Goal: Task Accomplishment & Management: Use online tool/utility

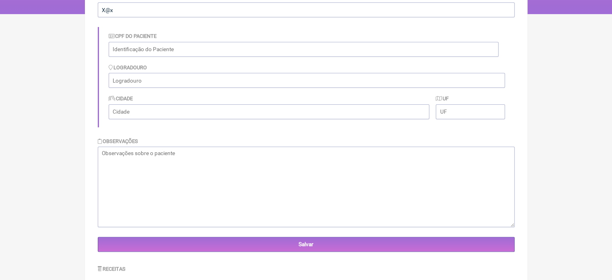
scroll to position [6, 0]
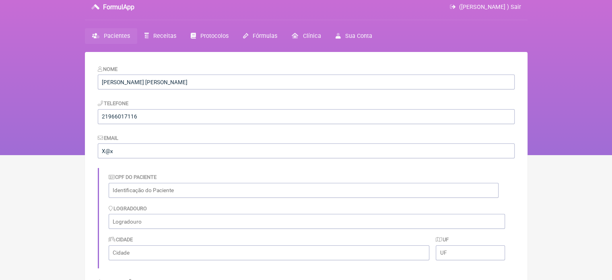
click at [110, 34] on span "Pacientes" at bounding box center [117, 36] width 26 height 7
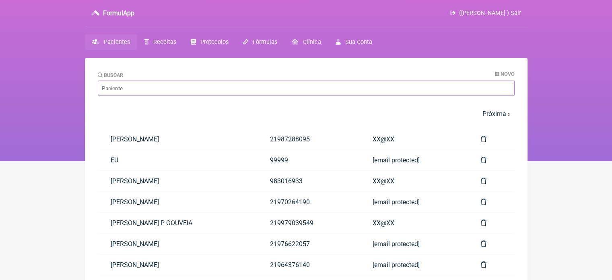
click at [128, 85] on input "Buscar" at bounding box center [306, 88] width 417 height 15
paste input "[PERSON_NAME]"
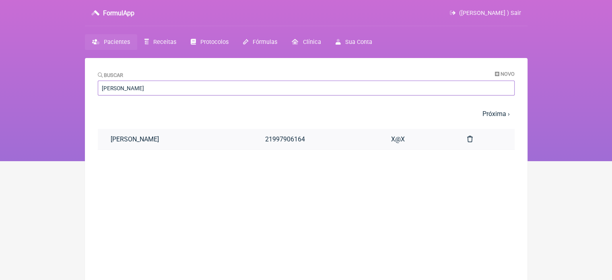
type input "[PERSON_NAME]"
click at [164, 139] on link "[PERSON_NAME]" at bounding box center [175, 139] width 155 height 21
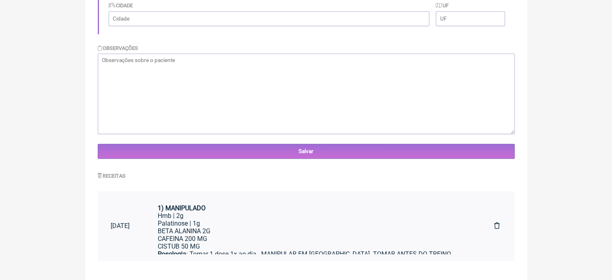
scroll to position [18, 0]
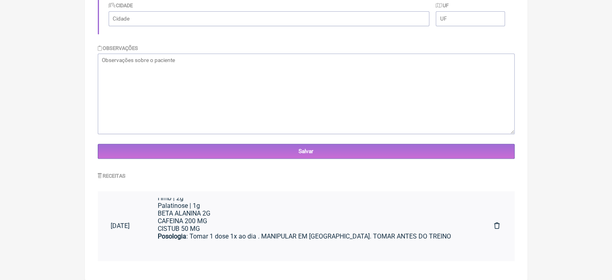
click at [219, 215] on div "BETA ALANINA 2G CAFEINA 200 MG CISTUB 50 MG" at bounding box center [313, 220] width 311 height 23
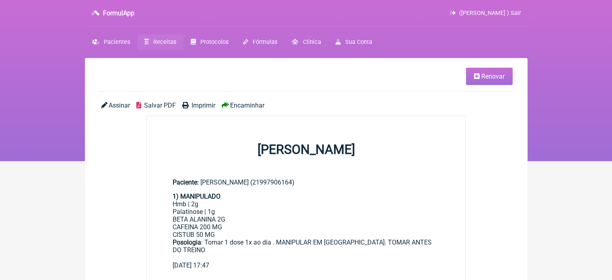
click at [476, 77] on icon at bounding box center [477, 76] width 6 height 6
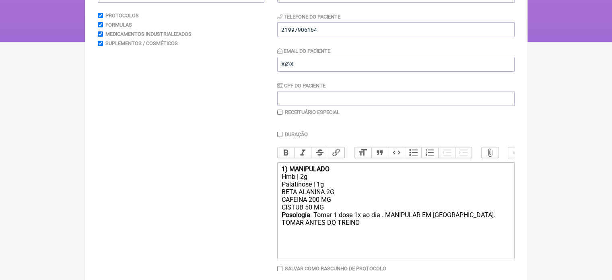
scroll to position [161, 0]
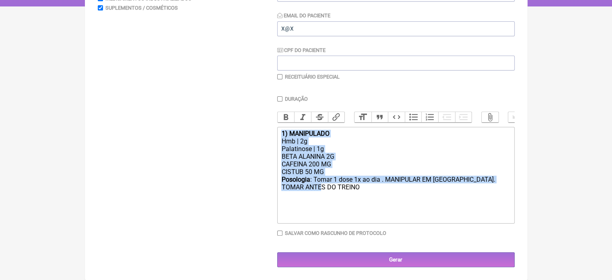
drag, startPoint x: 317, startPoint y: 187, endPoint x: 269, endPoint y: 126, distance: 77.3
click at [269, 126] on form "Buscar Protocolos Formulas Medicamentos Industrializados Suplementos / Cosmétic…" at bounding box center [306, 105] width 417 height 324
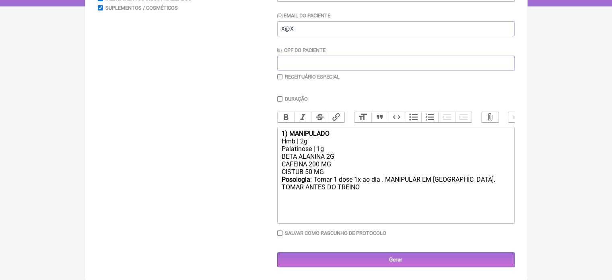
type trix-editor "<div><br><br></div>"
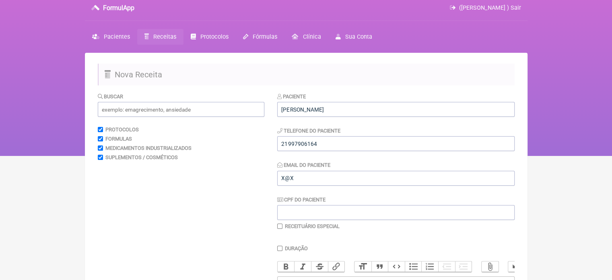
scroll to position [0, 0]
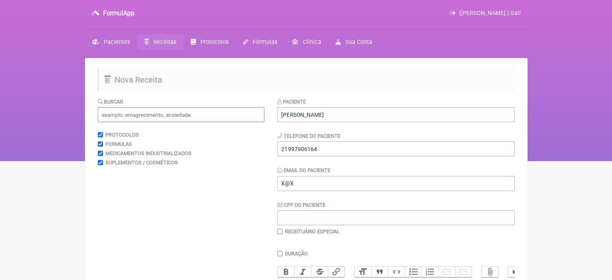
click at [132, 116] on input "text" at bounding box center [181, 114] width 167 height 15
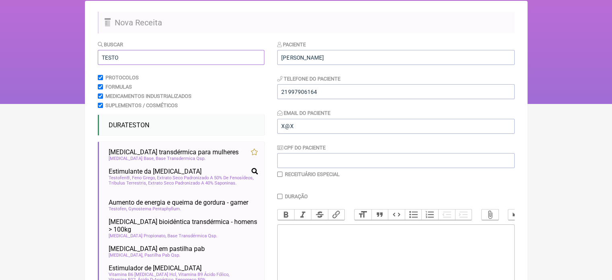
scroll to position [81, 0]
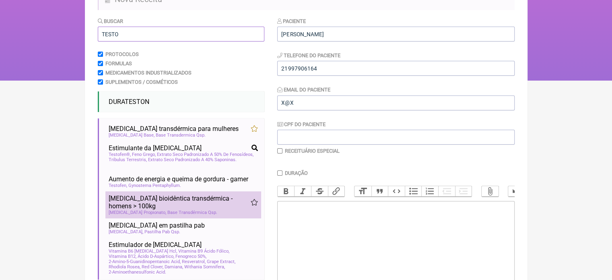
type input "TESTO"
click at [152, 210] on span "Testosterona bioidêntica transdérmica - homens > 100kg" at bounding box center [180, 201] width 142 height 15
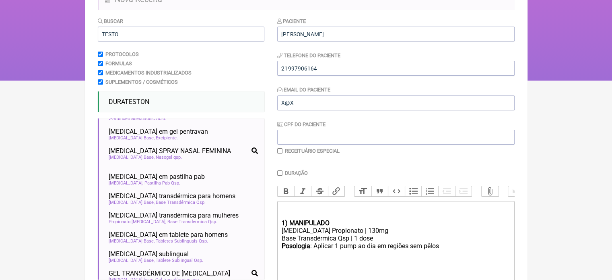
scroll to position [156, 0]
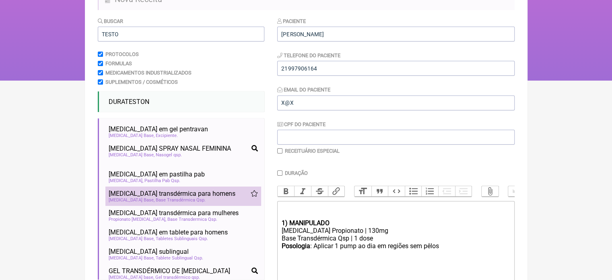
click at [224, 198] on li "Testosterona transdérmica para homens baixa libido disfunção sexual feminina im…" at bounding box center [183, 195] width 156 height 19
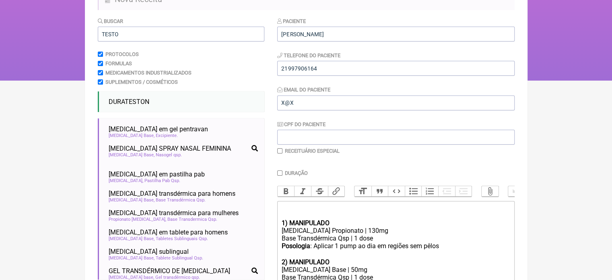
scroll to position [161, 0]
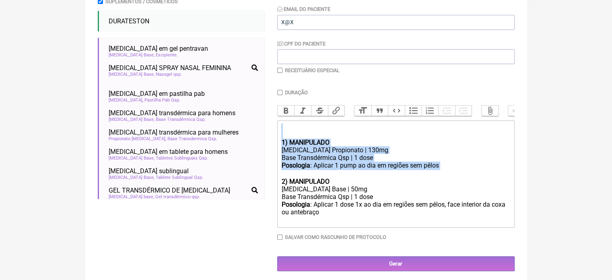
drag, startPoint x: 441, startPoint y: 170, endPoint x: 276, endPoint y: 144, distance: 166.7
click at [276, 144] on form "Buscar TESTO Protocolos Formulas Medicamentos Industrializados Suplementos / Co…" at bounding box center [306, 103] width 417 height 335
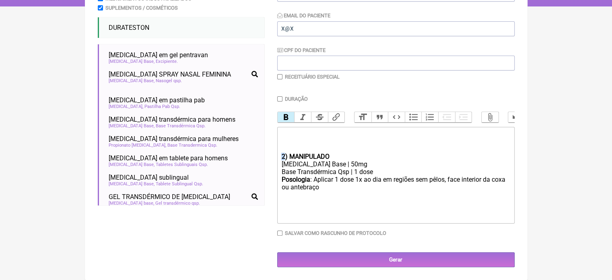
drag, startPoint x: 283, startPoint y: 155, endPoint x: 285, endPoint y: 159, distance: 4.5
click at [285, 159] on strong "2) MANIPULADO" at bounding box center [305, 157] width 48 height 8
drag, startPoint x: 350, startPoint y: 172, endPoint x: 341, endPoint y: 172, distance: 9.3
click at [341, 172] on div "Base Transdérmica Qsp | 1 dose" at bounding box center [395, 172] width 229 height 8
drag, startPoint x: 449, startPoint y: 178, endPoint x: 508, endPoint y: 179, distance: 58.8
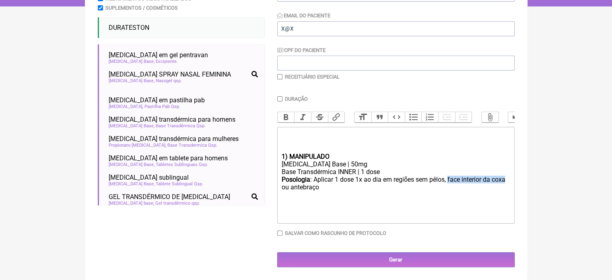
click at [508, 179] on div "Posologia : Aplicar 1 dose 1x ao dia em regiões sem pêlos, face interior da cox…" at bounding box center [395, 188] width 229 height 24
drag, startPoint x: 490, startPoint y: 181, endPoint x: 451, endPoint y: 184, distance: 38.8
click at [451, 184] on div "Posologia : Aplicar 1 dose 1x ao dia em regiões sem pêlos, ou antebraço ㅤ" at bounding box center [395, 184] width 229 height 16
type trix-editor "<div><br><br><br></div><div><strong>1) MANIPULADO</strong></div><div>Testostero…"
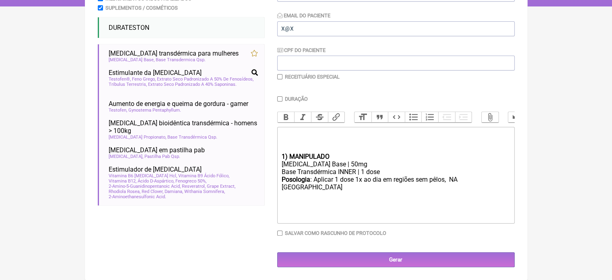
scroll to position [0, 0]
click at [280, 74] on input "checkbox" at bounding box center [279, 76] width 5 height 5
checkbox input "true"
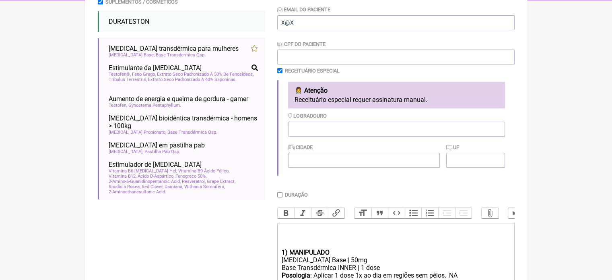
click at [279, 197] on input "Duração" at bounding box center [279, 194] width 5 height 5
checkbox input "true"
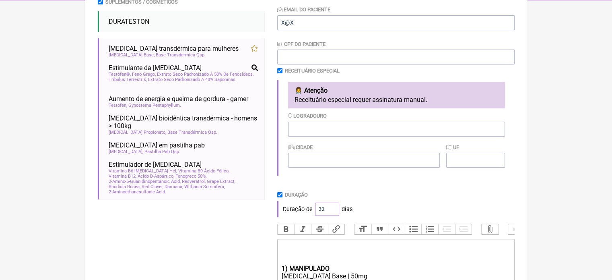
drag, startPoint x: 323, startPoint y: 211, endPoint x: 306, endPoint y: 211, distance: 16.9
click at [306, 211] on div "Duração de 30 dias" at bounding box center [396, 209] width 238 height 16
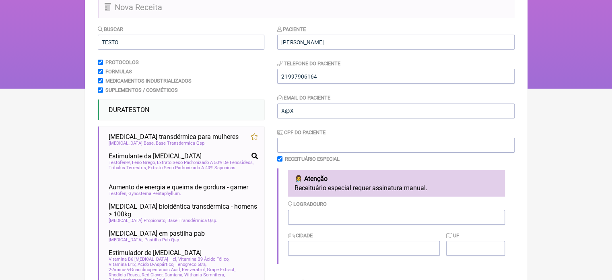
scroll to position [39, 0]
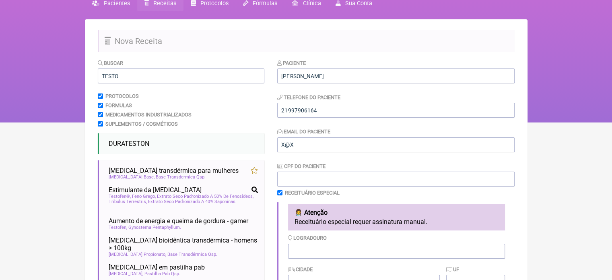
type input "60"
drag, startPoint x: 129, startPoint y: 76, endPoint x: 35, endPoint y: 77, distance: 94.2
click at [35, 77] on div "FormulApp (Flavio Caldas Caetano ) Sair Pacientes Receitas Protocolos Fórmulas …" at bounding box center [306, 41] width 612 height 161
drag, startPoint x: 122, startPoint y: 78, endPoint x: 56, endPoint y: 78, distance: 66.0
click at [56, 78] on div "FormulApp (Flavio Caldas Caetano ) Sair Pacientes Receitas Protocolos Fórmulas …" at bounding box center [306, 41] width 612 height 161
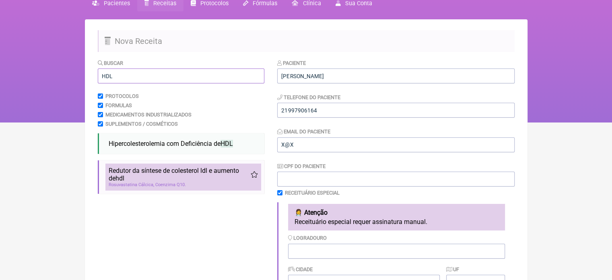
type input "HDL"
click at [147, 173] on span "Redutor da síntese de colesterol ldl e aumento de hdl" at bounding box center [180, 174] width 142 height 15
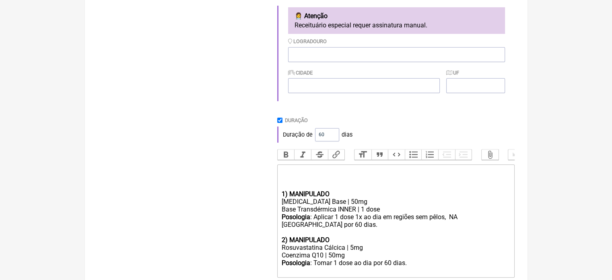
scroll to position [240, 0]
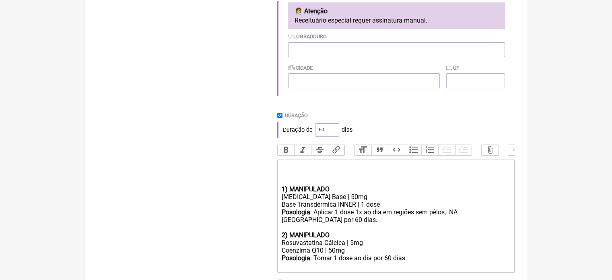
click at [409, 266] on div "Posologia : Tomar 1 dose ao dia por 60 dias." at bounding box center [395, 261] width 229 height 15
drag, startPoint x: 366, startPoint y: 249, endPoint x: 269, endPoint y: 249, distance: 97.0
click at [269, 249] on form "Buscar HDL Protocolos Formulas Medicamentos Industrializados Suplementos / Cosm…" at bounding box center [306, 86] width 417 height 459
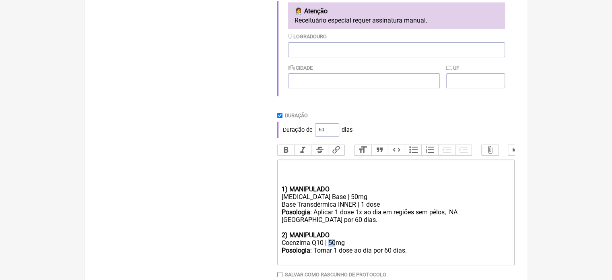
drag, startPoint x: 335, startPoint y: 249, endPoint x: 329, endPoint y: 251, distance: 6.5
click at [329, 246] on div "Coenzima Q10 | 50mg" at bounding box center [395, 243] width 229 height 8
type trix-editor "<div><br><br><br></div><div><strong>1) MANIPULADO</strong></div><div>Testostero…"
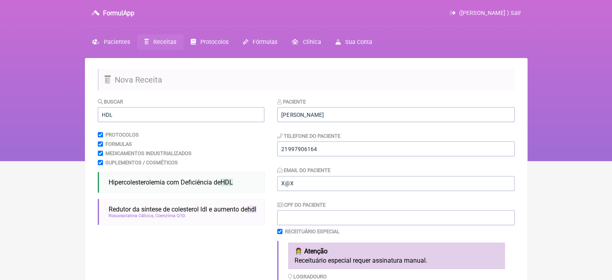
scroll to position [0, 0]
drag, startPoint x: 127, startPoint y: 113, endPoint x: 62, endPoint y: 116, distance: 65.7
click at [62, 116] on div "FormulApp (Flavio Caldas Caetano ) Sair Pacientes Receitas Protocolos Fórmulas …" at bounding box center [306, 80] width 612 height 161
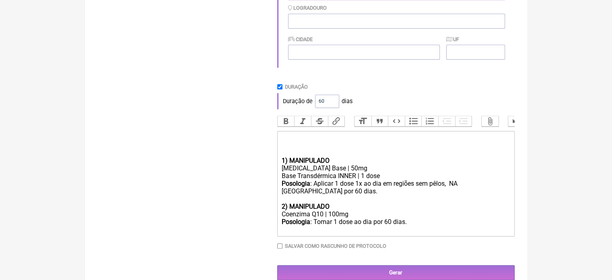
scroll to position [282, 0]
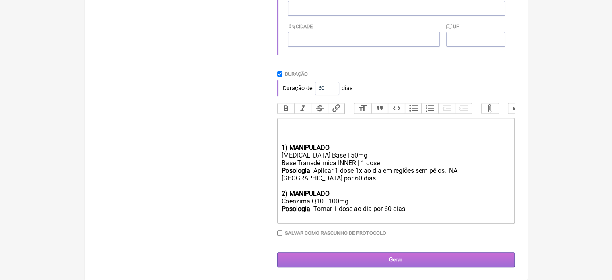
click at [378, 267] on input "Gerar" at bounding box center [396, 259] width 238 height 15
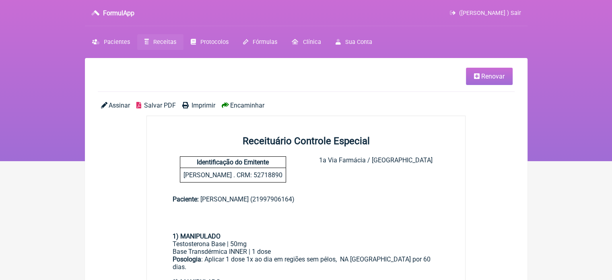
click at [198, 104] on span "Imprimir" at bounding box center [204, 105] width 24 height 8
click at [190, 105] on link "Imprimir" at bounding box center [198, 105] width 33 height 8
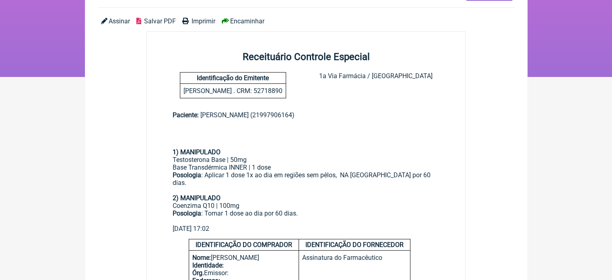
scroll to position [121, 0]
